Goal: Check status: Check status

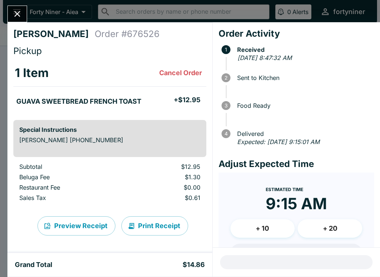
click at [13, 4] on div "[PERSON_NAME] Order # 676526 Pickup 1 Item Cancel Order GUAVA SWEETBREAD FRENCH…" at bounding box center [190, 138] width 380 height 277
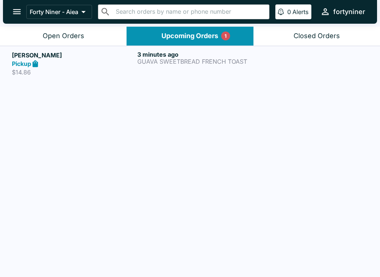
click at [57, 27] on button "Open Orders" at bounding box center [63, 36] width 126 height 19
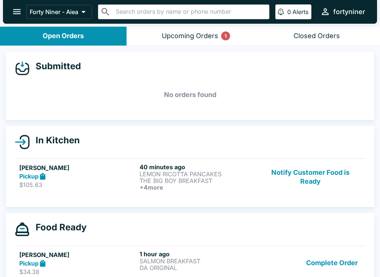
click at [224, 38] on div "1" at bounding box center [225, 36] width 9 height 9
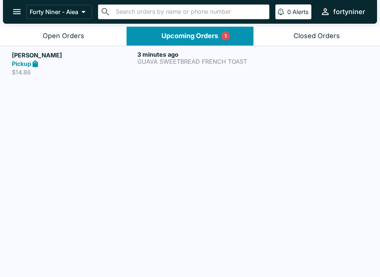
click at [45, 76] on p "$14.86" at bounding box center [73, 72] width 122 height 7
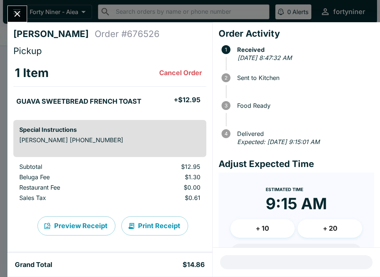
click at [14, 6] on button "Close" at bounding box center [17, 14] width 19 height 16
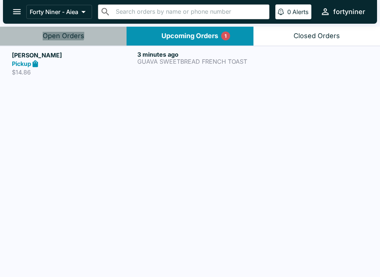
click at [55, 29] on button "Open Orders" at bounding box center [63, 36] width 126 height 19
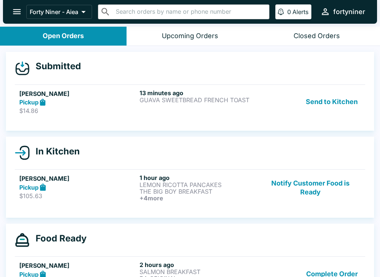
click at [91, 101] on div "Pickup" at bounding box center [77, 102] width 117 height 9
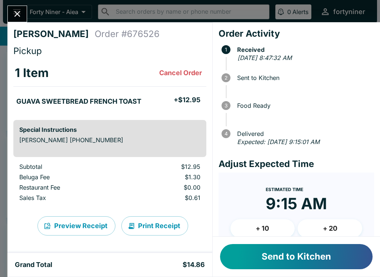
click at [244, 256] on button "Send to Kitchen" at bounding box center [296, 256] width 152 height 25
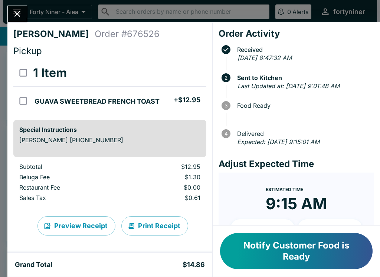
click at [14, 11] on icon "Close" at bounding box center [17, 14] width 10 height 10
